Goal: Transaction & Acquisition: Obtain resource

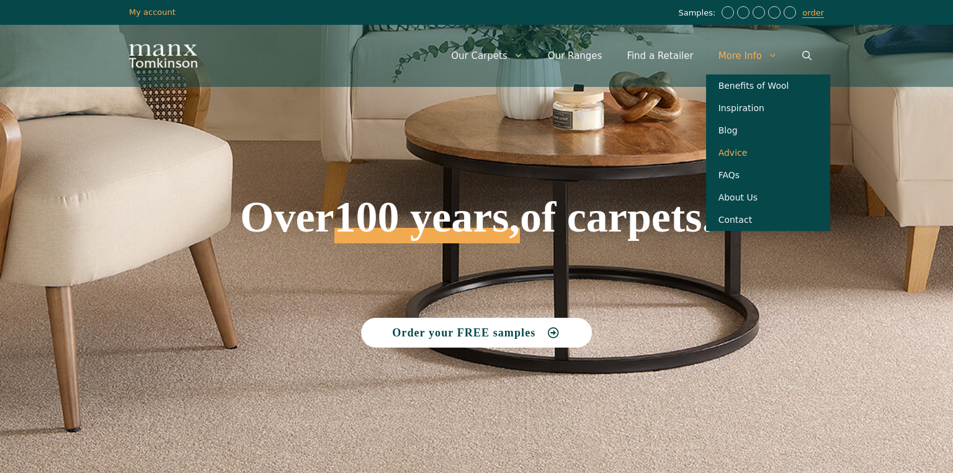
click at [739, 158] on link "Advice" at bounding box center [768, 152] width 124 height 22
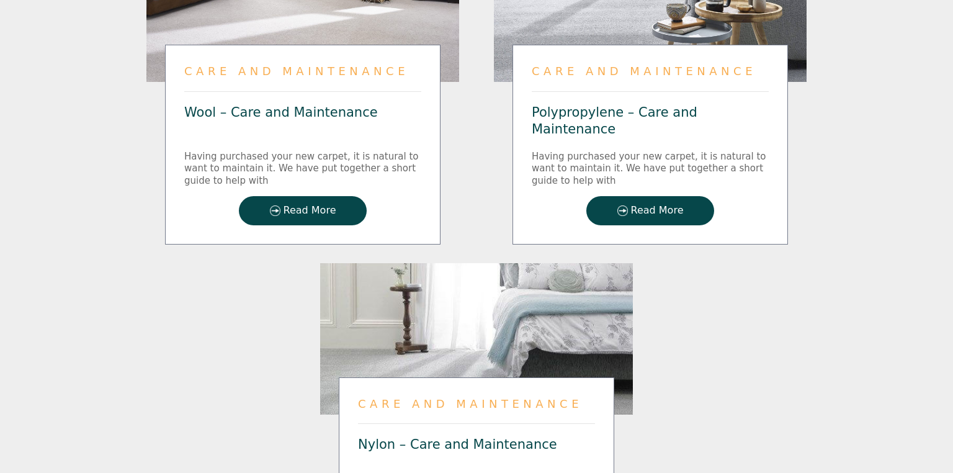
scroll to position [1450, 0]
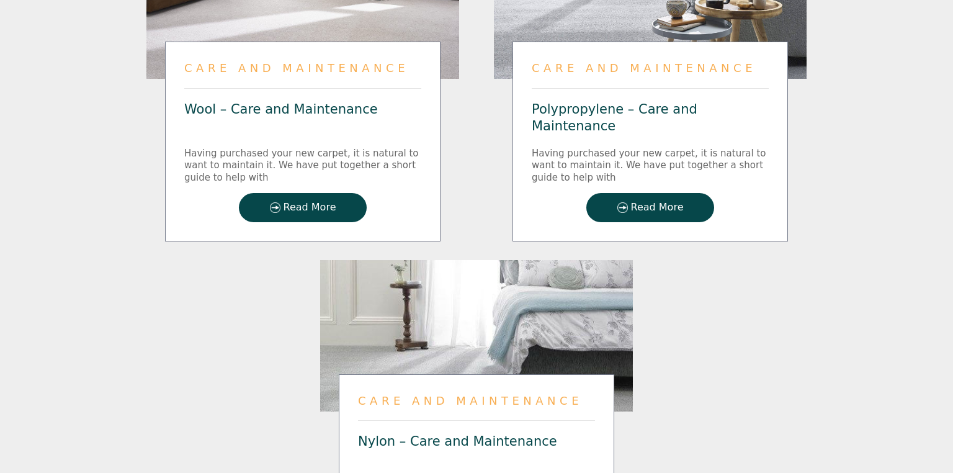
click at [326, 203] on span "Read More" at bounding box center [309, 207] width 53 height 11
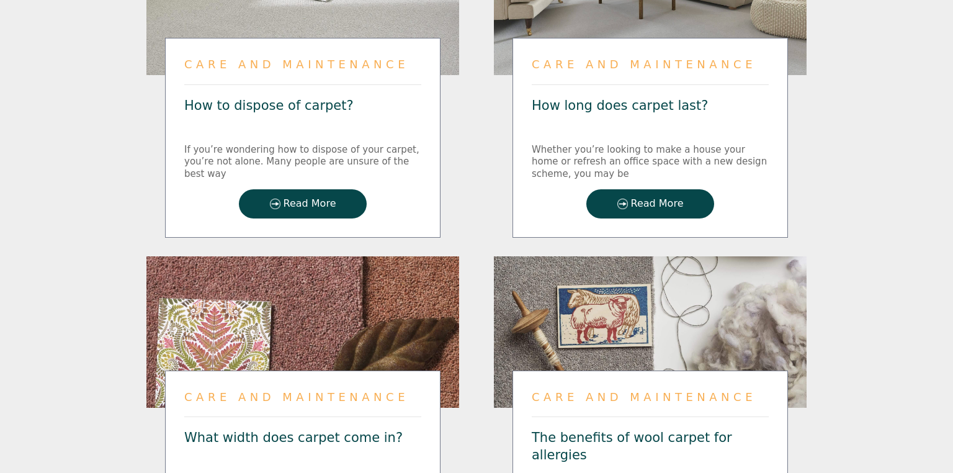
scroll to position [473, 0]
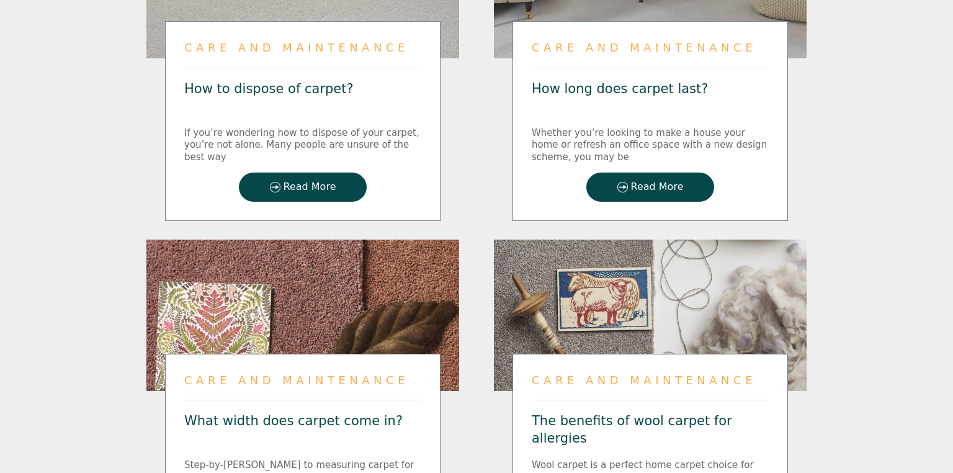
click at [642, 182] on span "Read More" at bounding box center [657, 187] width 53 height 11
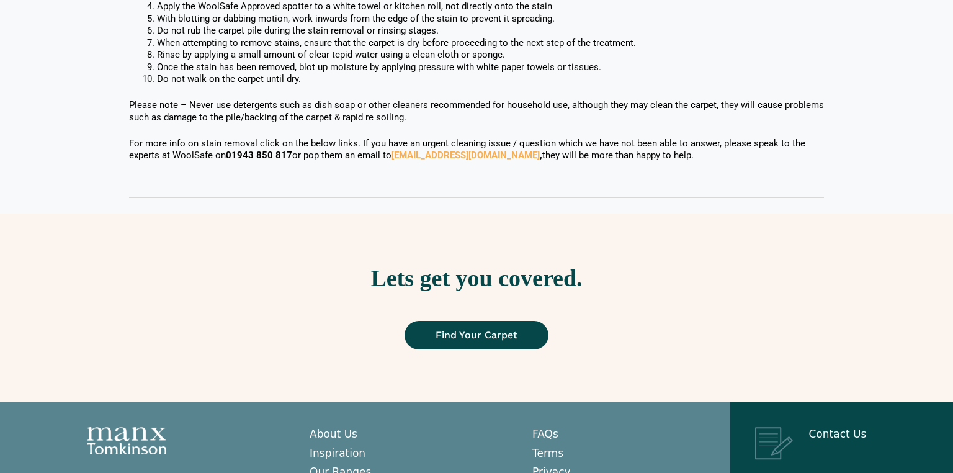
scroll to position [1077, 0]
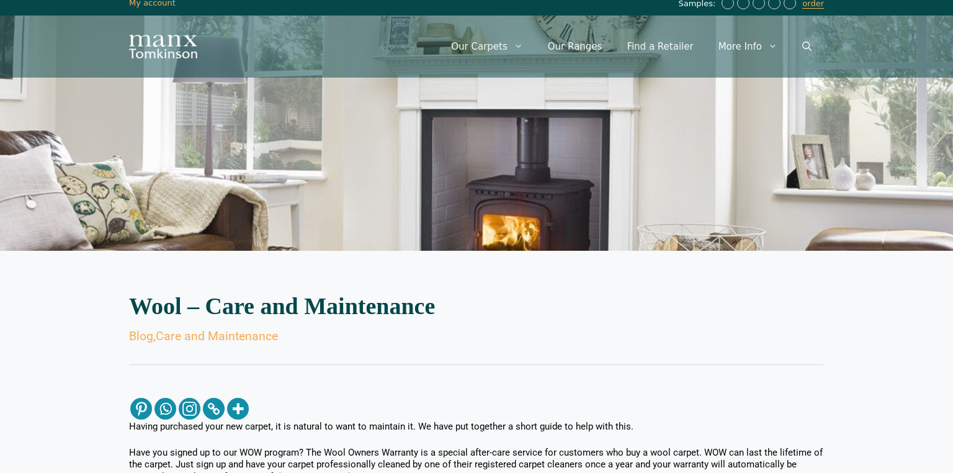
scroll to position [0, 0]
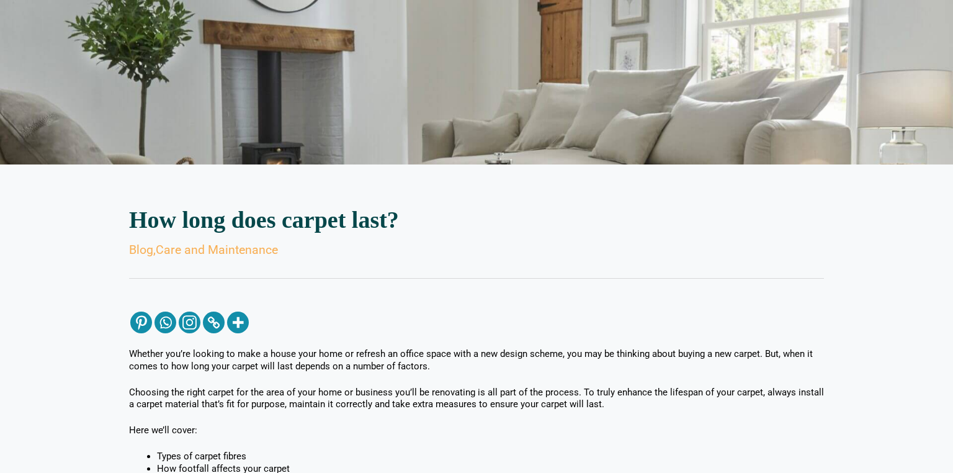
scroll to position [89, 0]
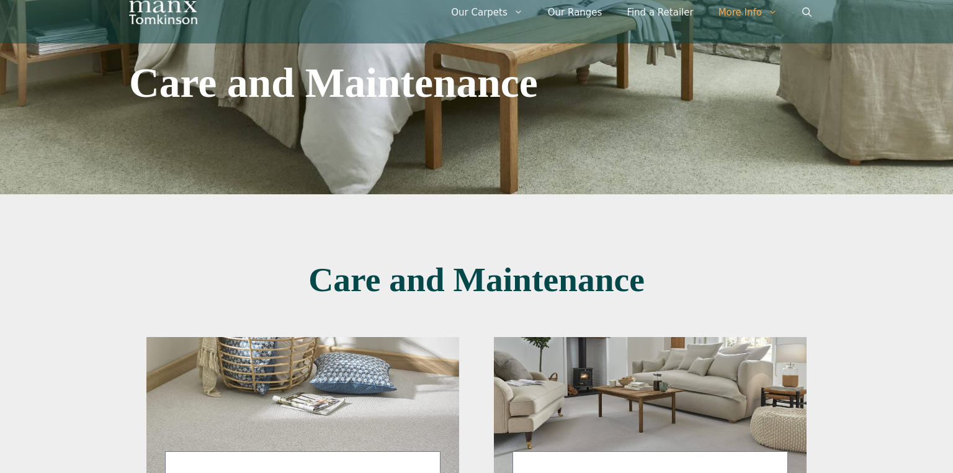
scroll to position [37, 0]
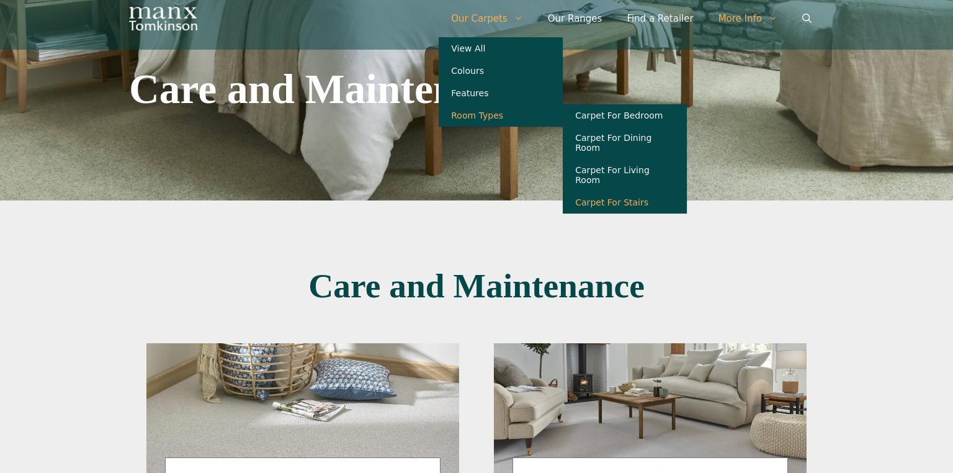
click at [617, 191] on link "Carpet For Stairs" at bounding box center [625, 202] width 124 height 22
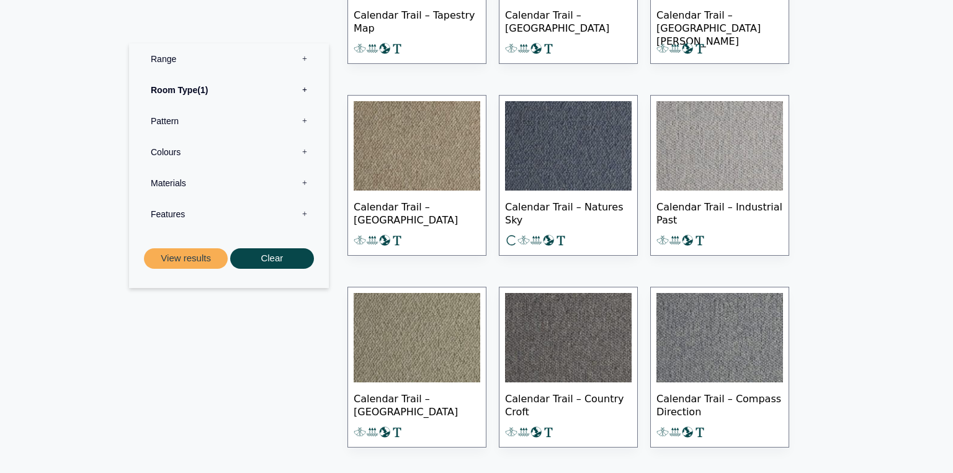
scroll to position [1014, 0]
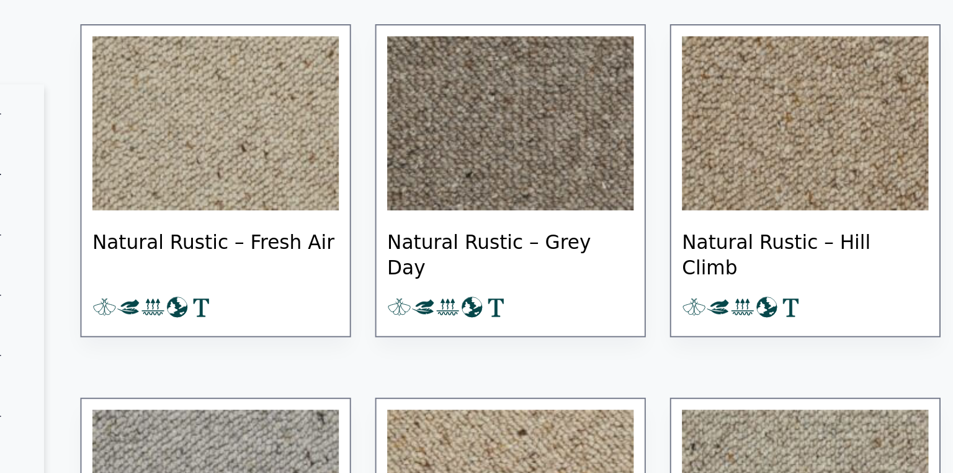
scroll to position [10861, 0]
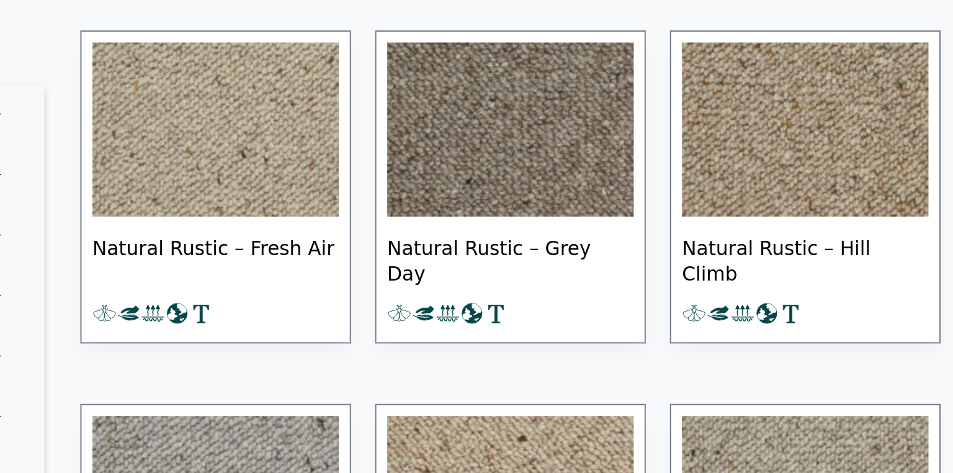
click at [718, 51] on img at bounding box center [719, 66] width 127 height 89
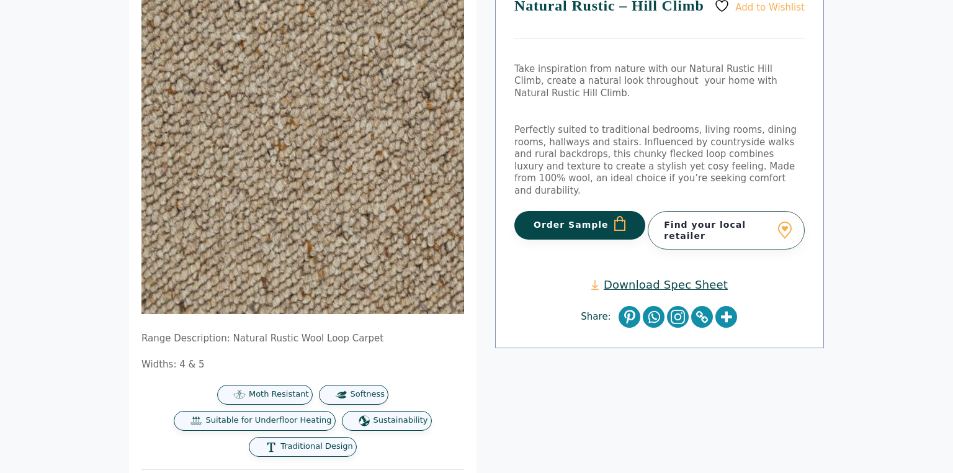
scroll to position [154, 0]
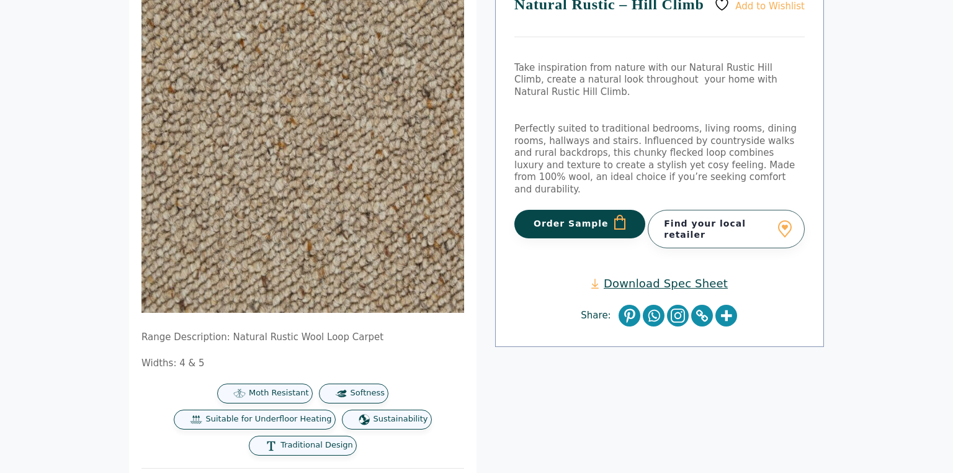
click at [576, 210] on button "Order Sample" at bounding box center [579, 224] width 131 height 29
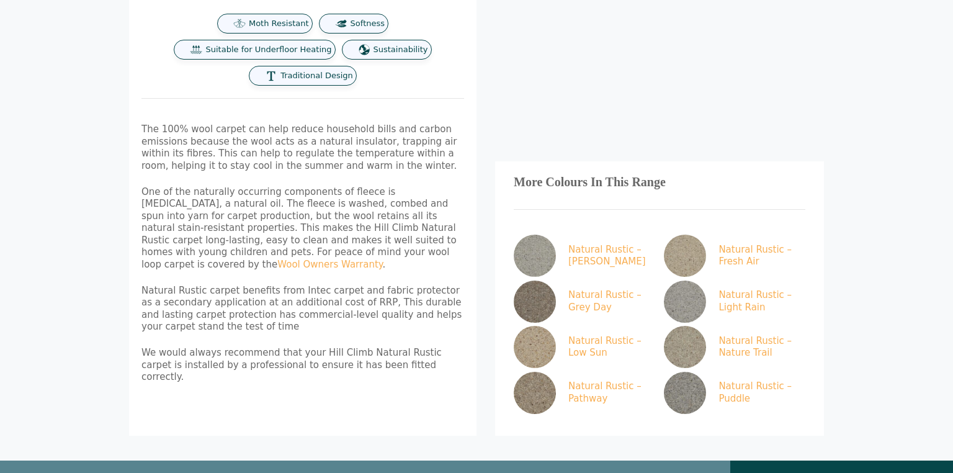
scroll to position [580, 0]
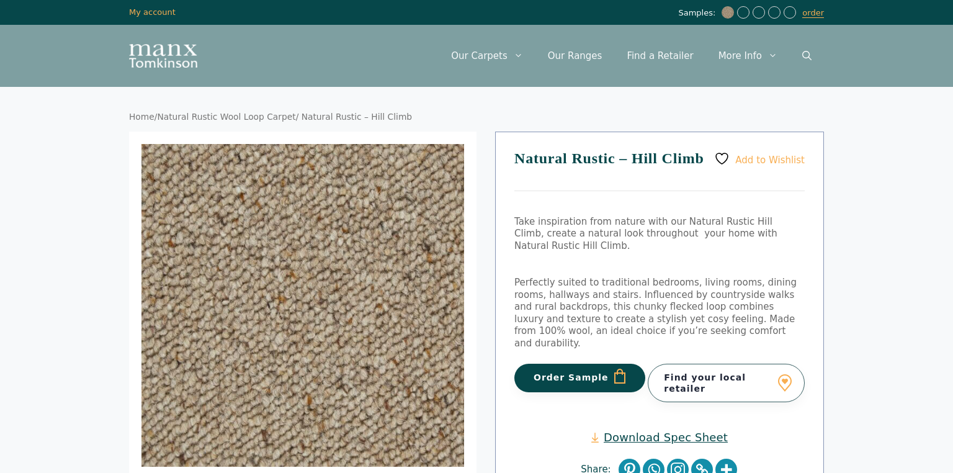
scroll to position [154, 0]
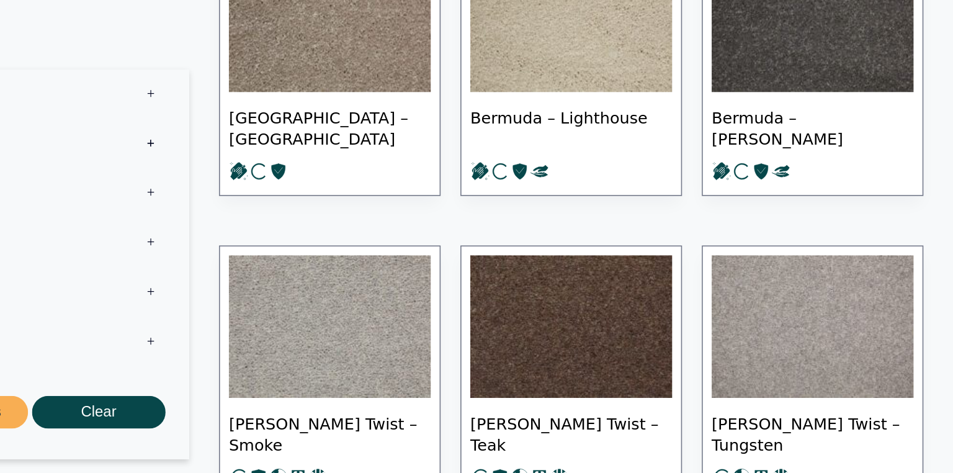
scroll to position [3635, 0]
